Goal: Task Accomplishment & Management: Use online tool/utility

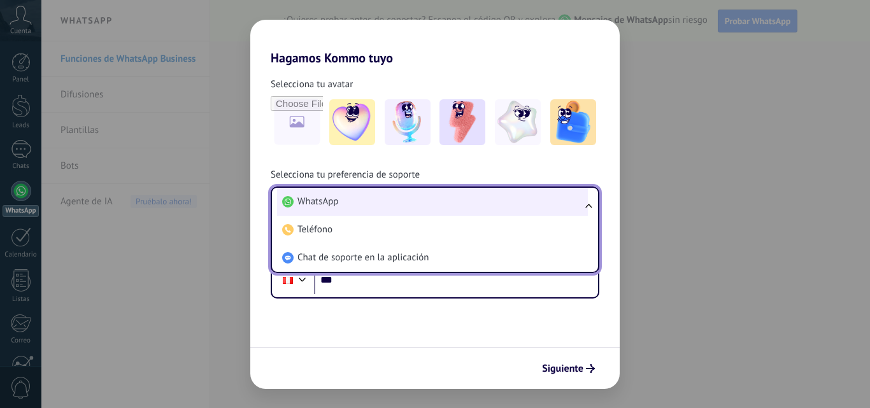
click at [341, 208] on li "WhatsApp" at bounding box center [432, 202] width 311 height 28
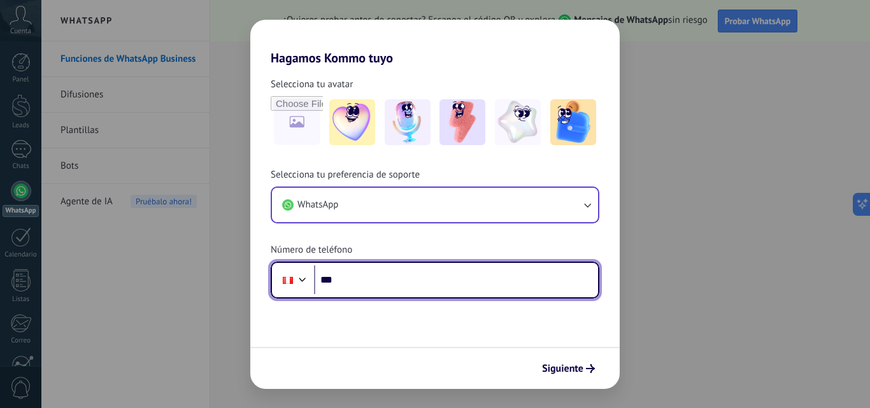
click at [428, 285] on input "***" at bounding box center [456, 280] width 284 height 29
type input "**********"
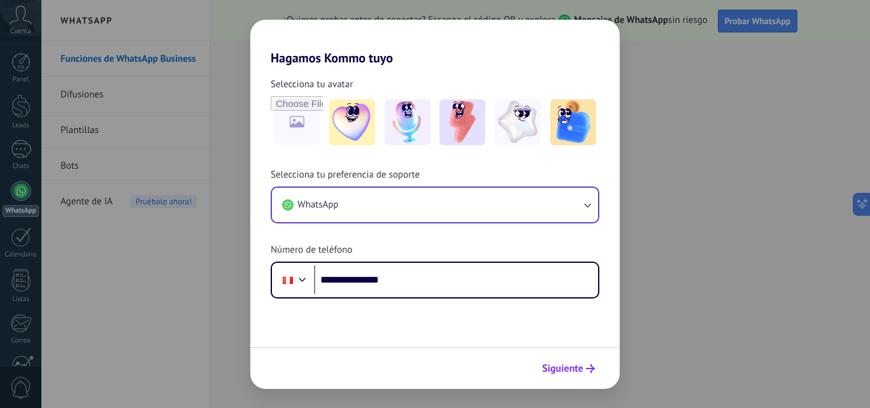
click at [557, 367] on span "Siguiente" at bounding box center [562, 368] width 41 height 9
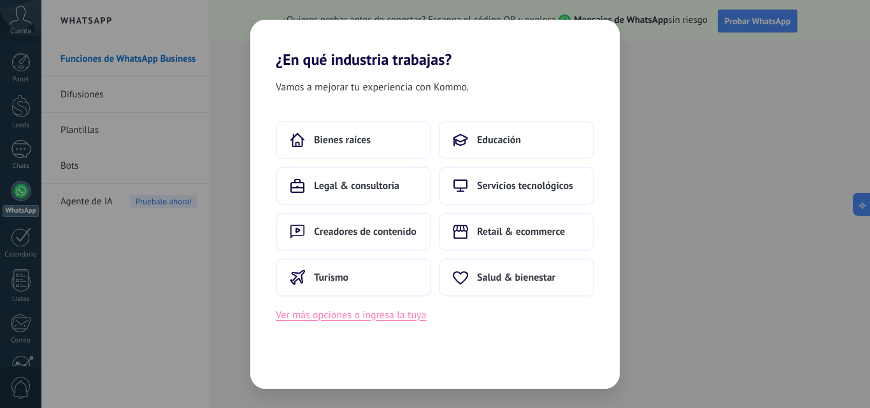
click at [369, 320] on button "Ver más opciones o ingresa la tuya" at bounding box center [351, 315] width 150 height 17
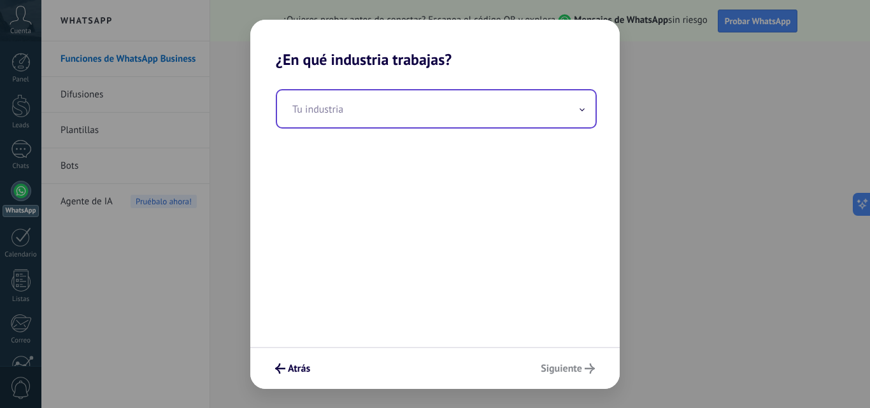
click at [414, 113] on input "text" at bounding box center [436, 108] width 318 height 37
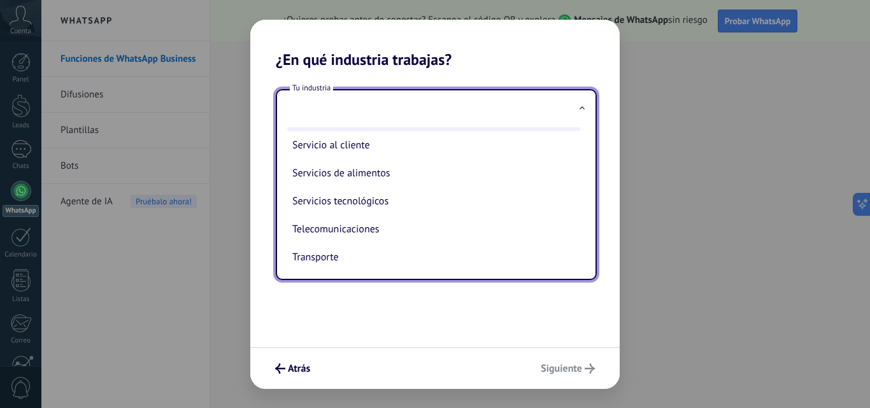
scroll to position [318, 0]
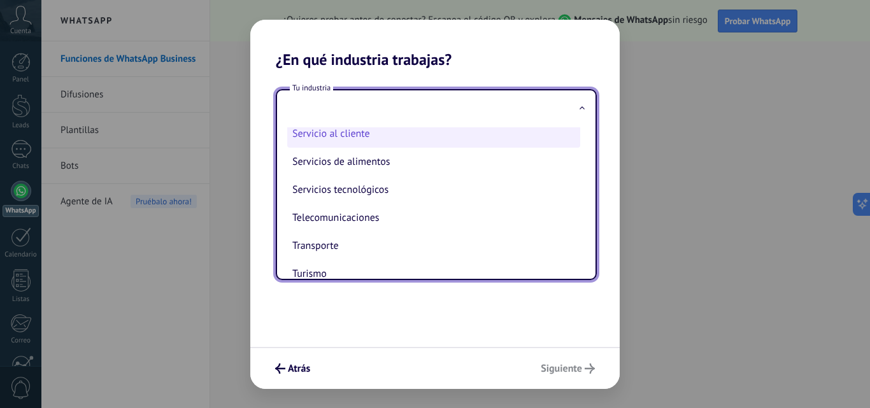
click at [359, 140] on li "Servicio al cliente" at bounding box center [433, 134] width 293 height 28
type input "**********"
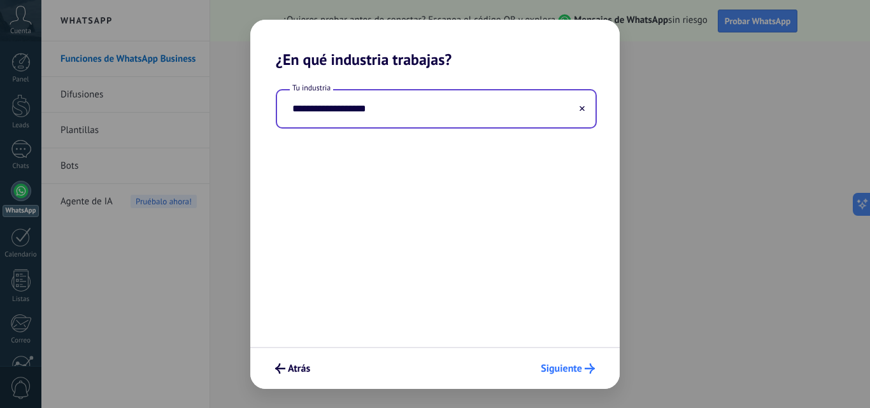
click at [564, 370] on span "Siguiente" at bounding box center [561, 368] width 41 height 9
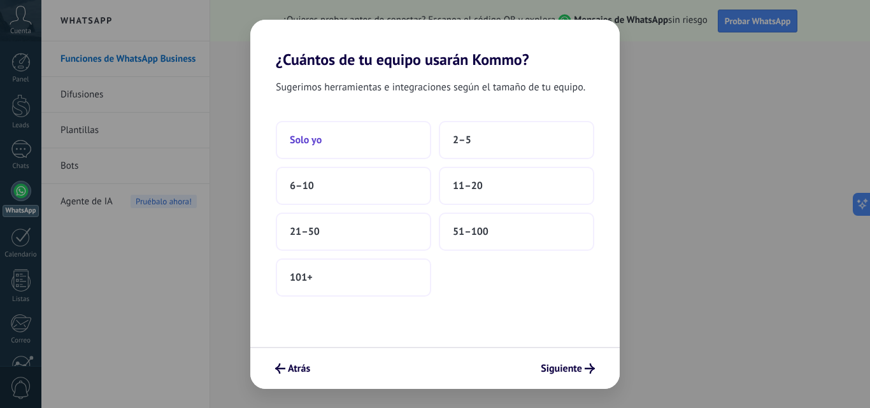
click at [343, 146] on button "Solo yo" at bounding box center [353, 140] width 155 height 38
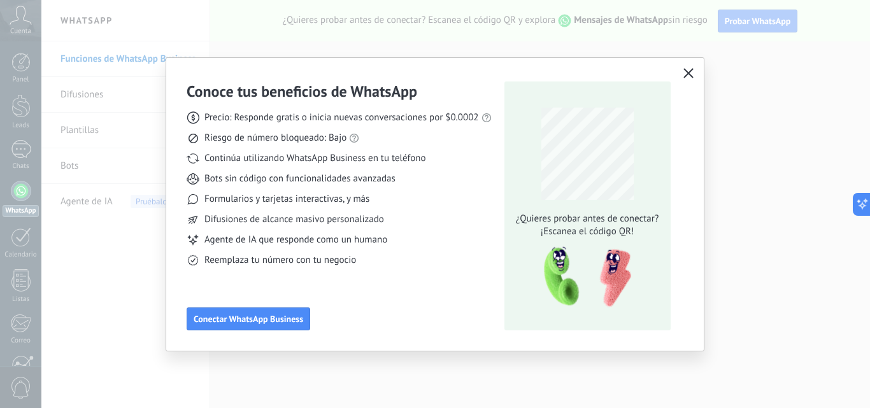
click at [686, 73] on icon "button" at bounding box center [688, 73] width 10 height 10
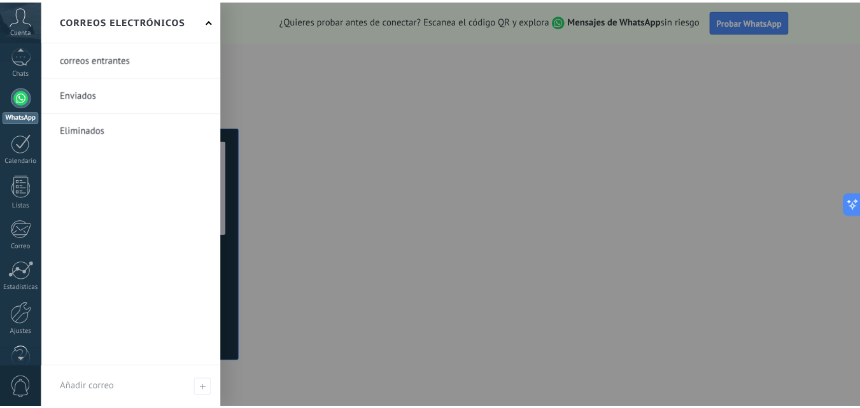
scroll to position [122, 0]
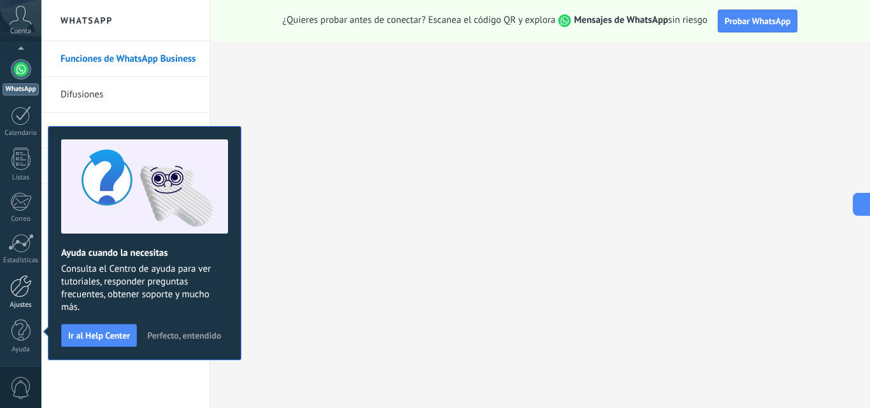
click at [26, 292] on div at bounding box center [21, 286] width 22 height 22
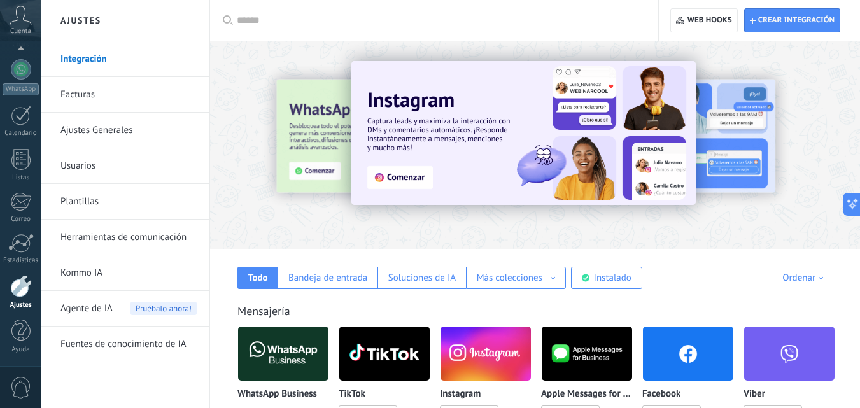
click at [108, 58] on link "Integración" at bounding box center [128, 59] width 136 height 36
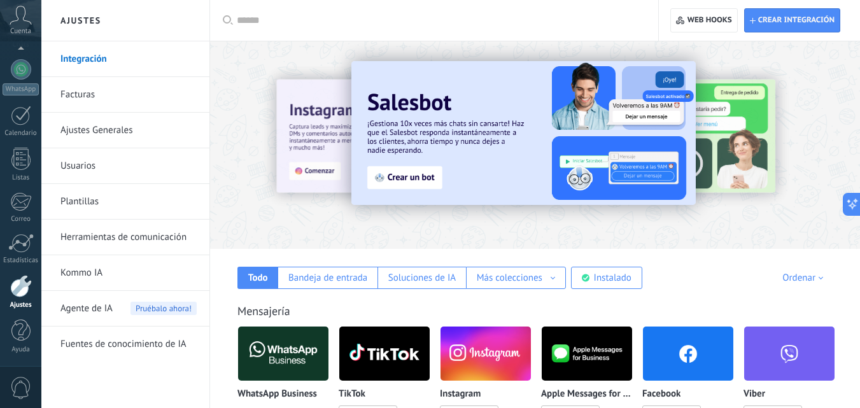
click at [269, 14] on input "text" at bounding box center [439, 20] width 404 height 13
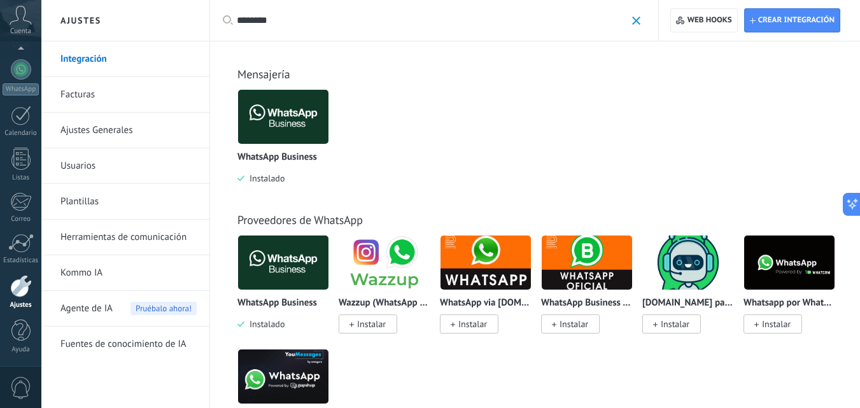
type input "********"
click at [281, 142] on img at bounding box center [283, 117] width 90 height 62
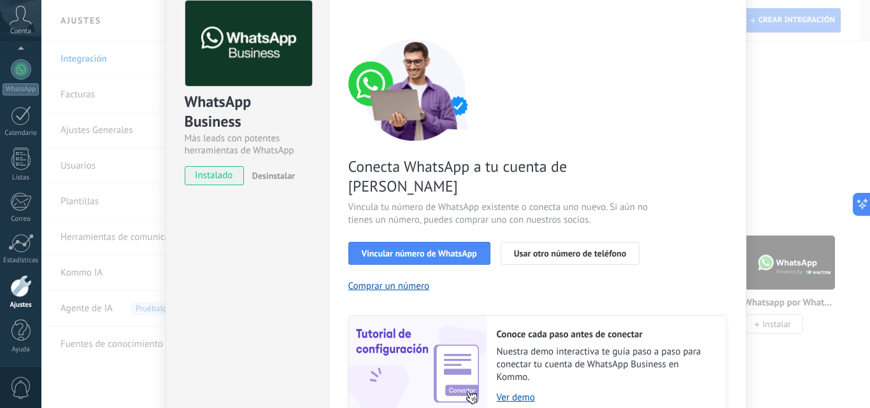
scroll to position [127, 0]
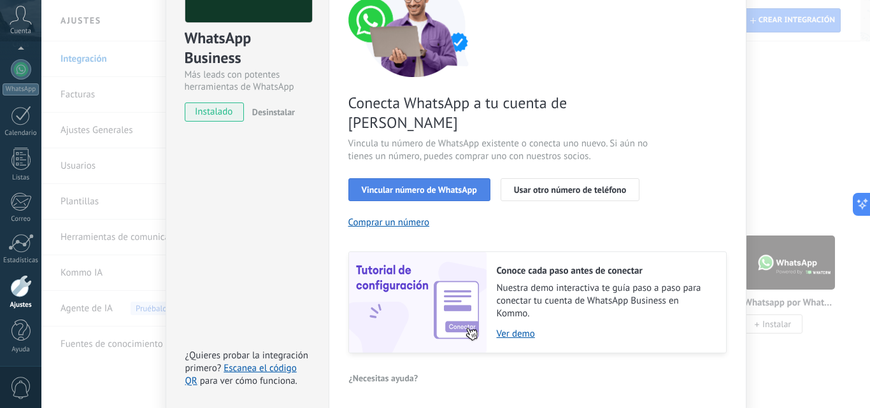
click at [456, 185] on span "Vincular número de WhatsApp" at bounding box center [419, 189] width 115 height 9
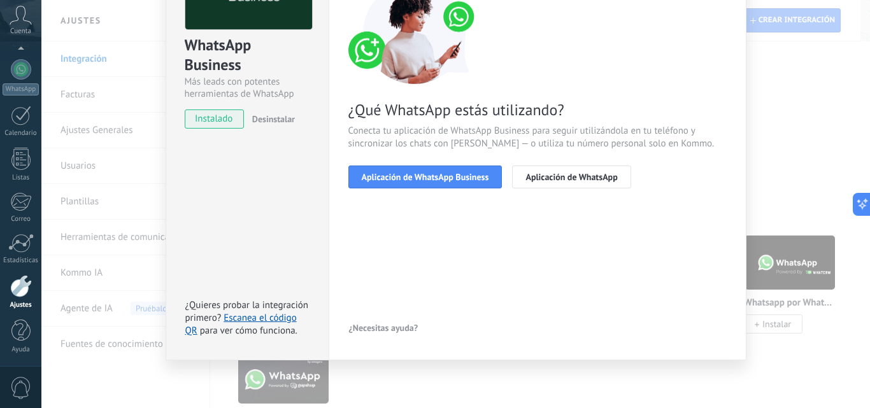
scroll to position [120, 0]
click at [555, 176] on span "Aplicación de WhatsApp" at bounding box center [571, 177] width 92 height 9
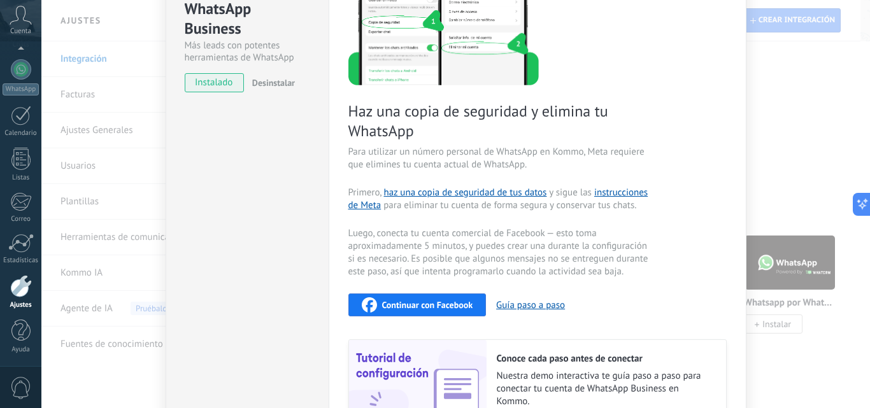
scroll to position [294, 0]
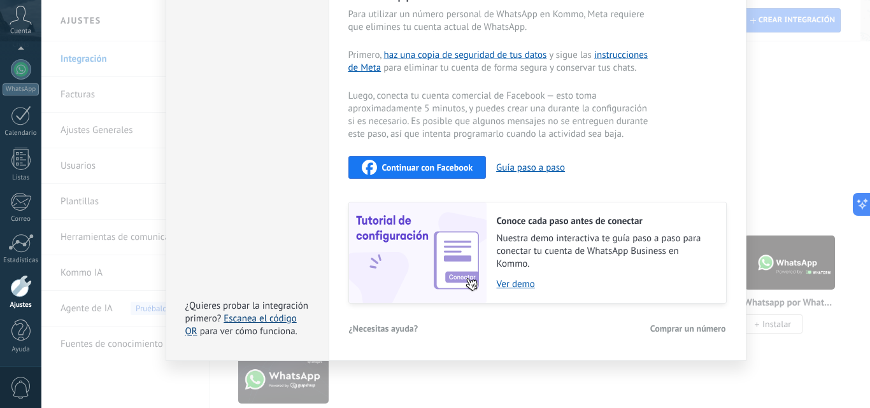
click at [267, 316] on link "Escanea el código QR" at bounding box center [240, 325] width 111 height 25
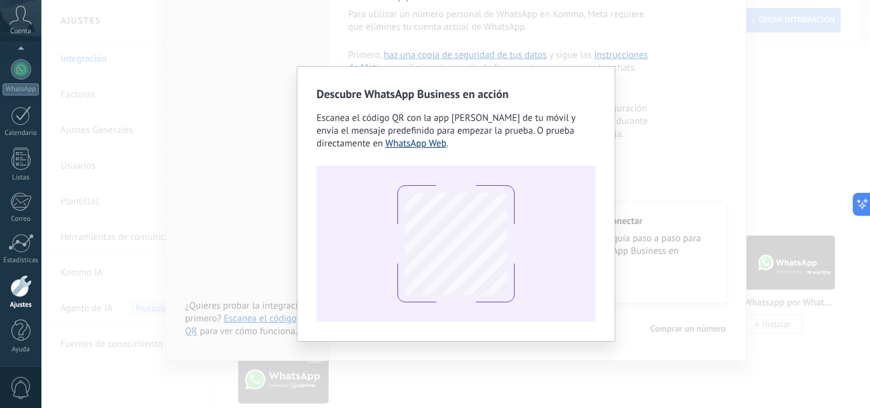
click at [433, 147] on link "WhatsApp Web" at bounding box center [415, 144] width 61 height 12
click at [639, 134] on div "Descubre WhatsApp Business en acción Escanea el código QR con la app [PERSON_NA…" at bounding box center [455, 204] width 828 height 408
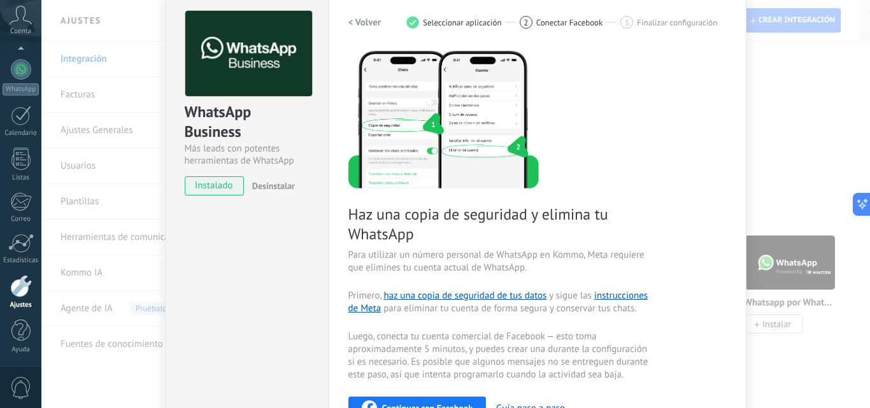
scroll to position [0, 0]
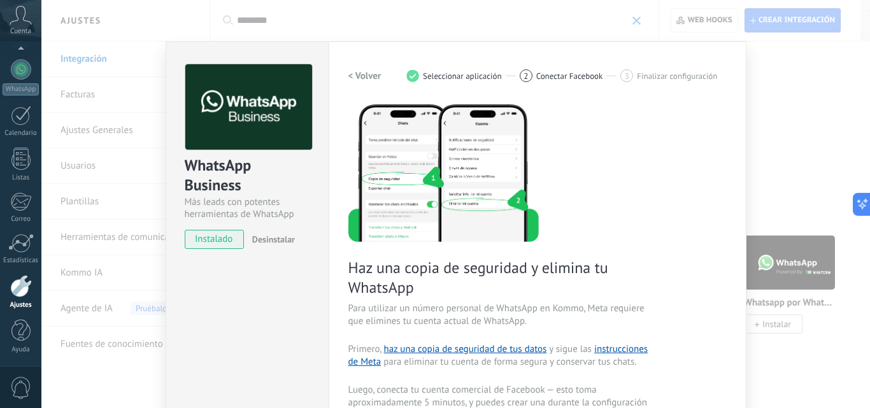
click at [372, 78] on h2 "< Volver" at bounding box center [364, 76] width 33 height 12
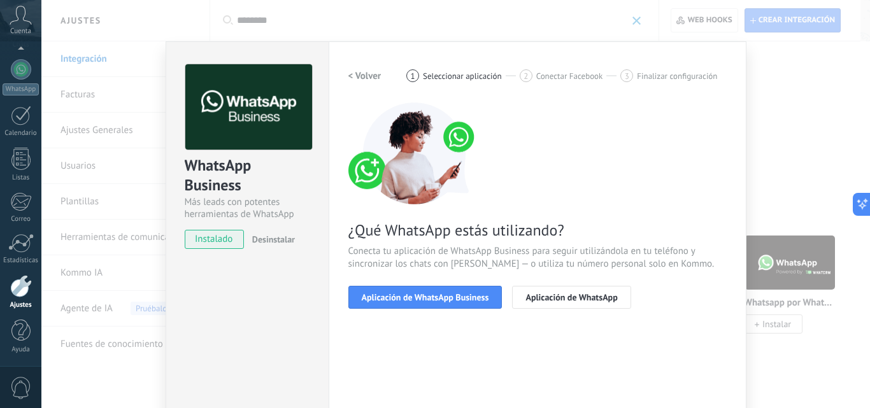
click at [371, 76] on h2 "< Volver" at bounding box center [364, 76] width 33 height 12
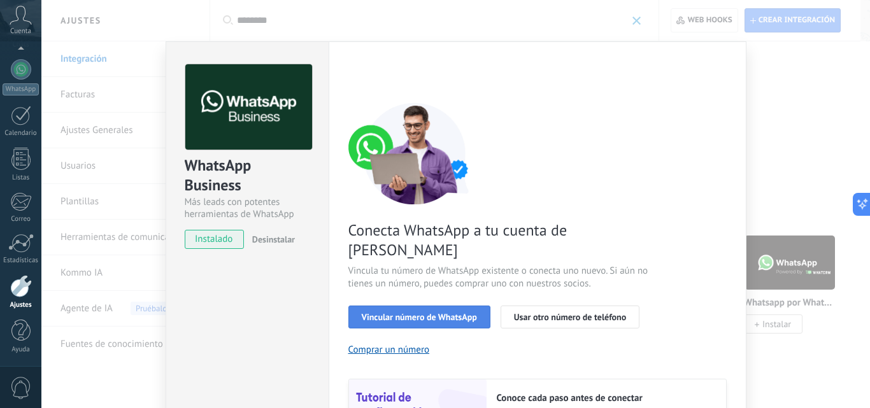
click at [439, 306] on button "Vincular número de WhatsApp" at bounding box center [419, 317] width 142 height 23
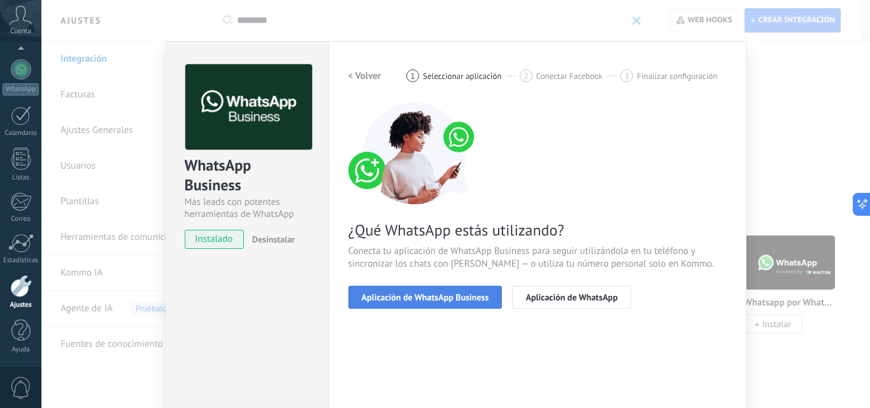
click at [432, 303] on button "Aplicación de WhatsApp Business" at bounding box center [425, 297] width 154 height 23
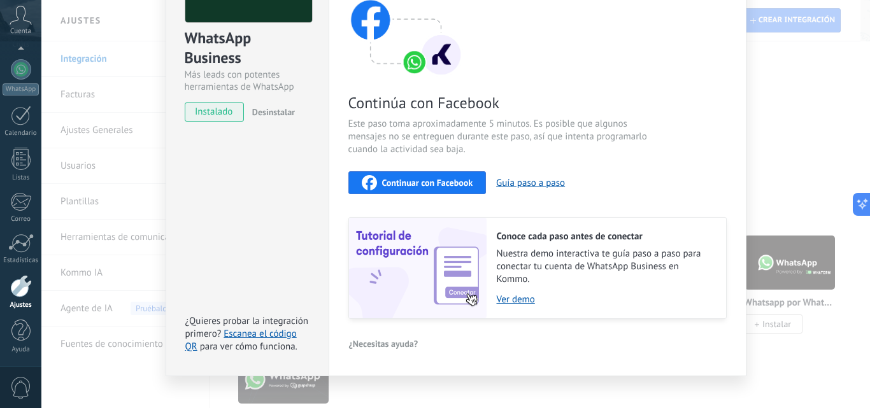
scroll to position [143, 0]
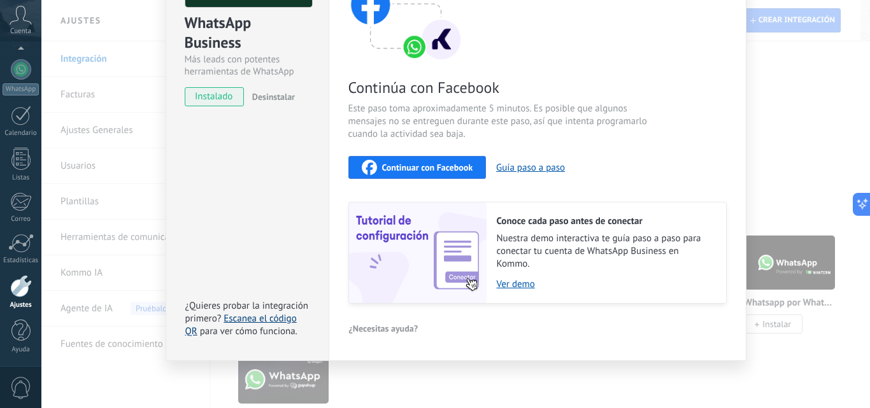
click at [283, 318] on link "Escanea el código QR" at bounding box center [240, 325] width 111 height 25
